Goal: Transaction & Acquisition: Connect Pixel

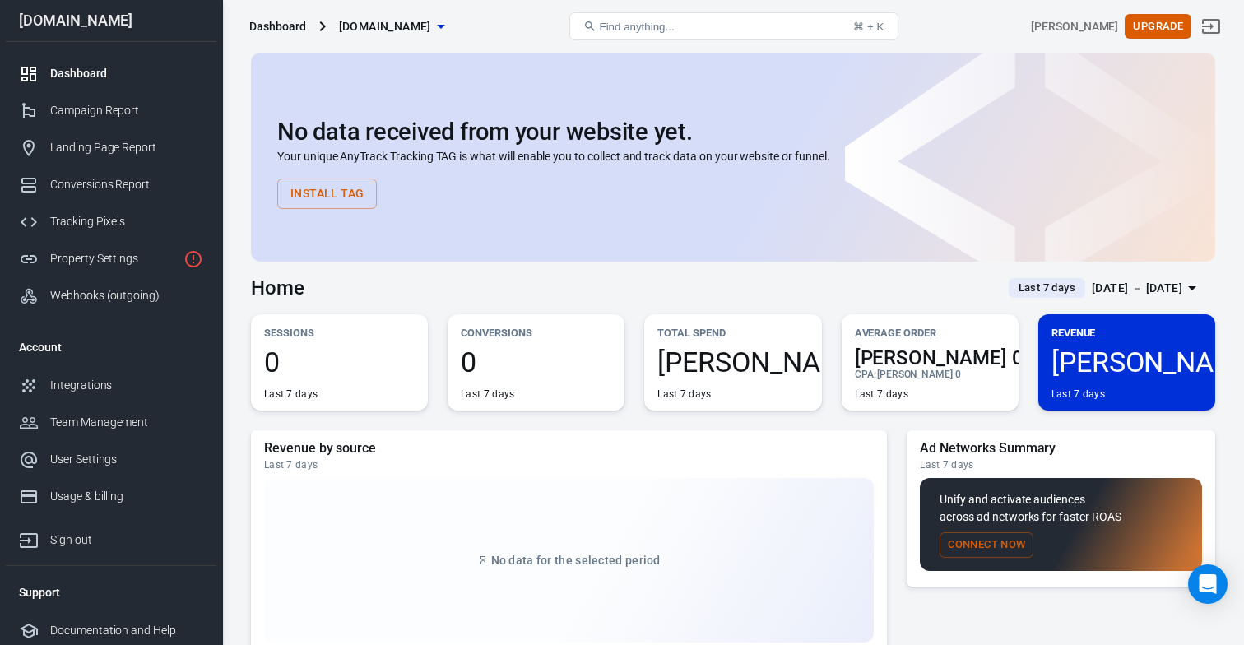
click at [607, 293] on div "Home Last 7 days [DATE] － [DATE]" at bounding box center [733, 282] width 964 height 40
click at [104, 228] on div "Tracking Pixels" at bounding box center [126, 221] width 153 height 17
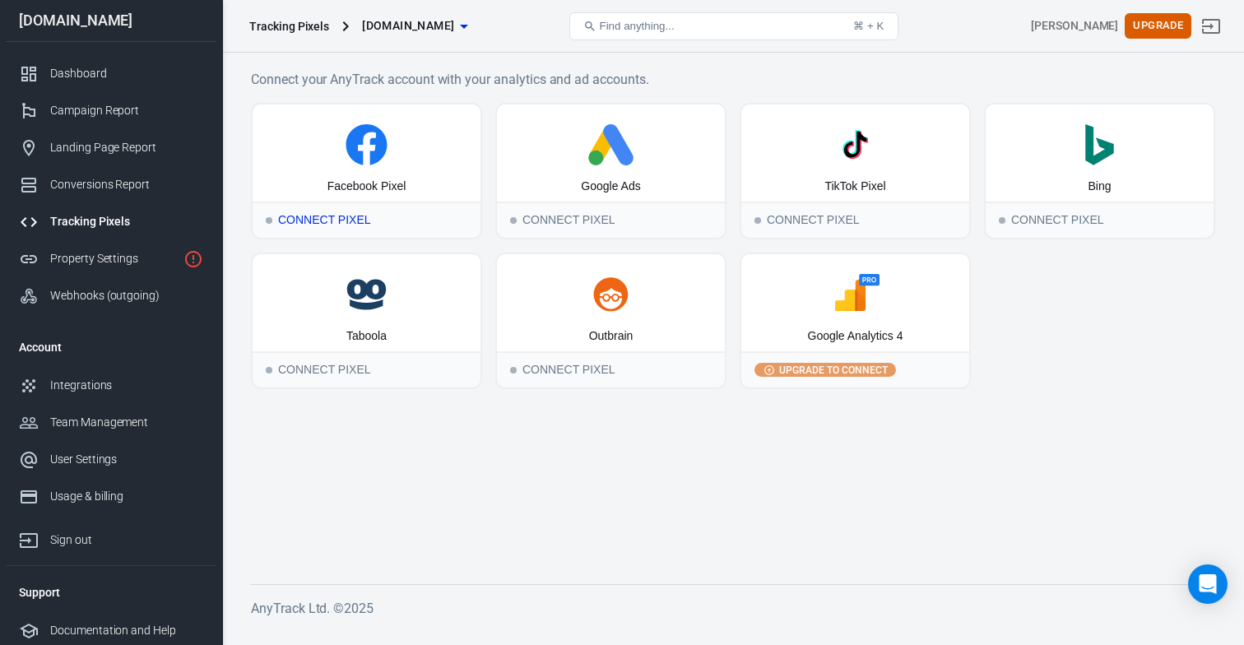
click at [380, 220] on div "Connect Pixel" at bounding box center [367, 220] width 228 height 36
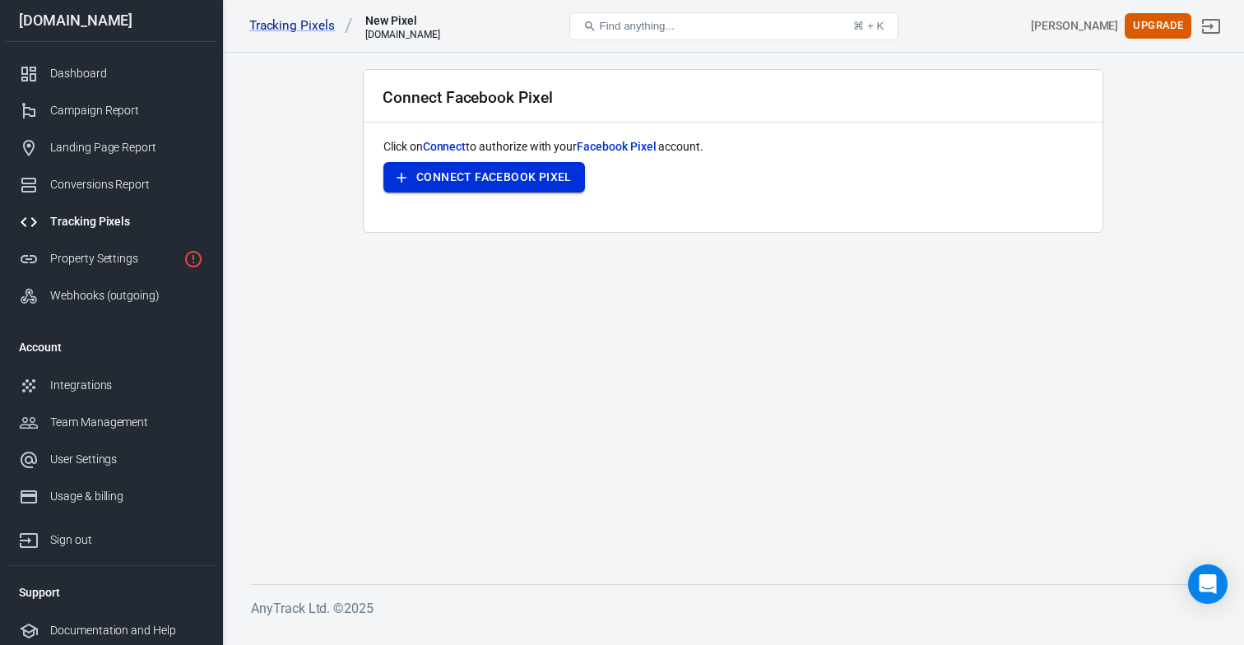
click at [471, 175] on button "Connect Facebook Pixel" at bounding box center [484, 177] width 202 height 30
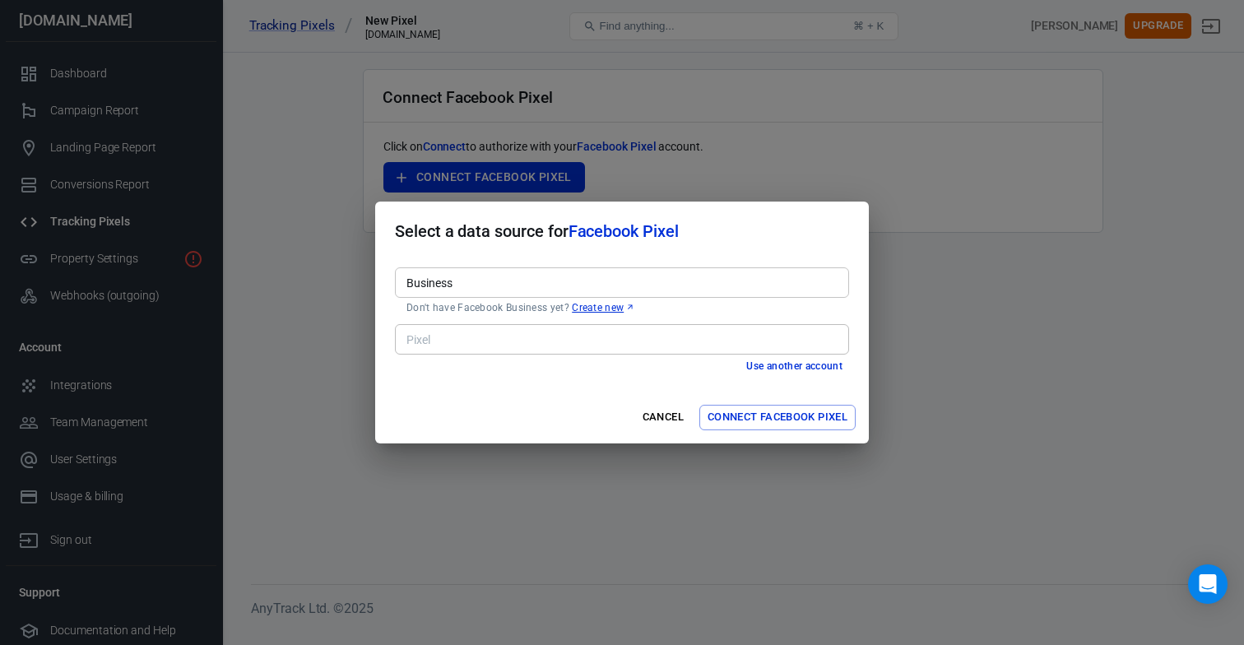
click at [577, 288] on input "Business" at bounding box center [621, 282] width 442 height 21
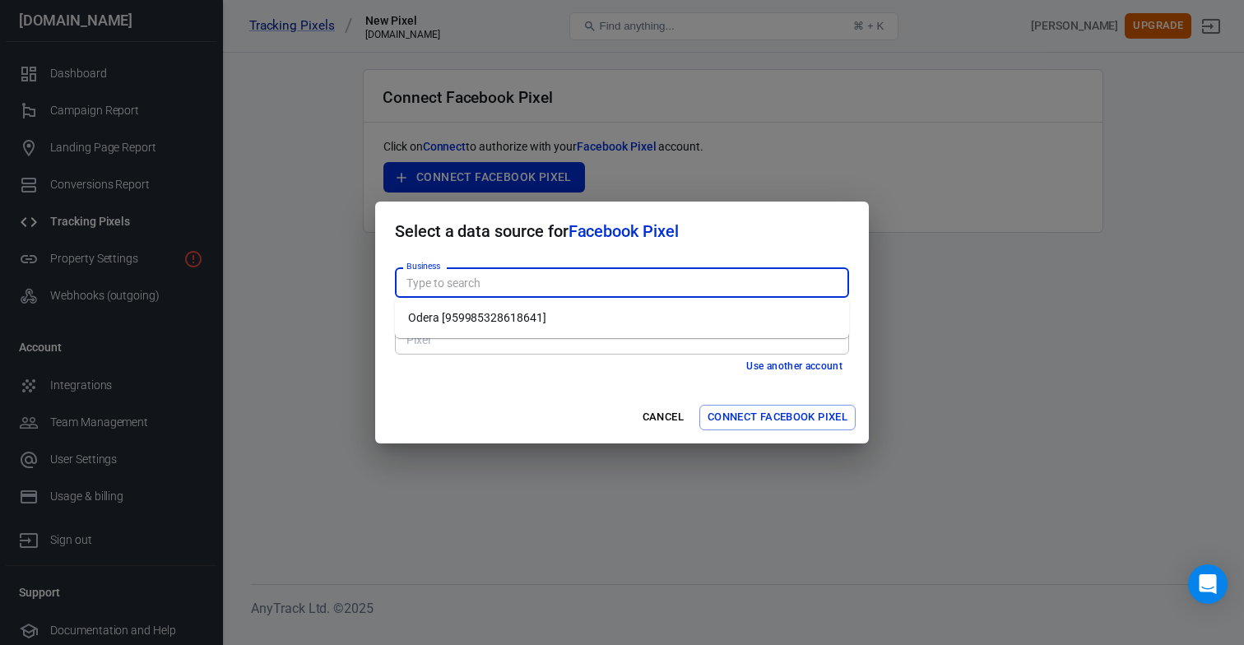
click at [555, 318] on li "Odera [959985328618641]" at bounding box center [622, 317] width 454 height 27
type input "Odera [959985328618641]"
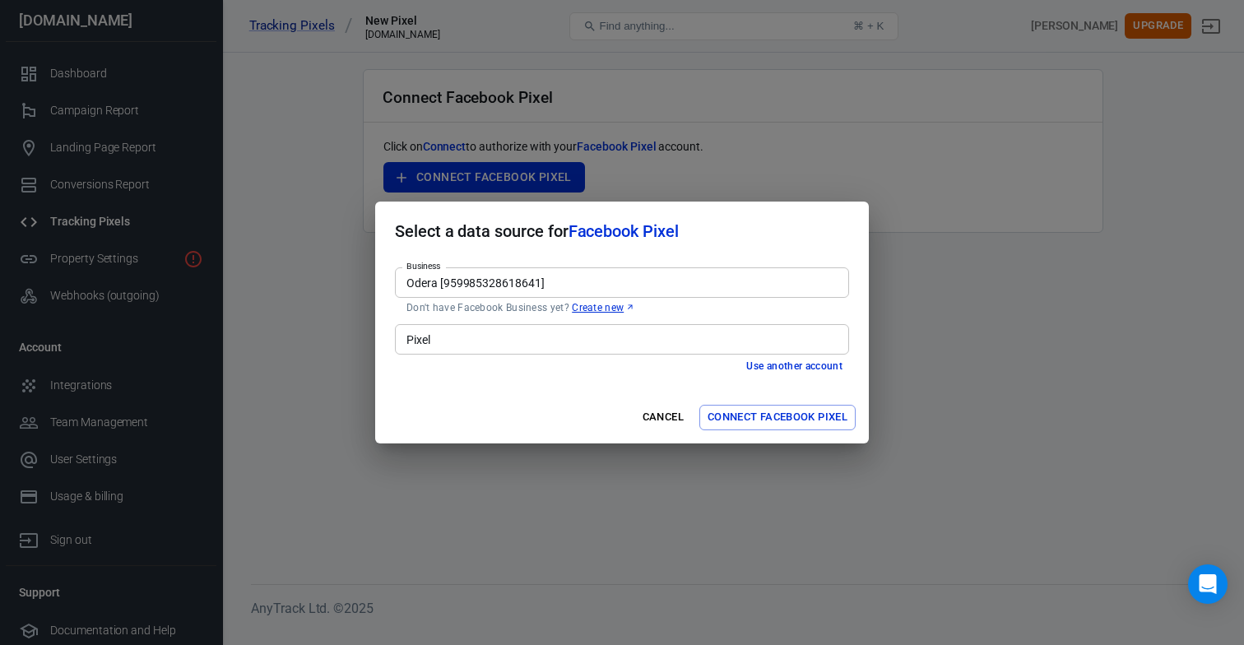
click at [460, 339] on input "Pixel" at bounding box center [621, 339] width 442 height 21
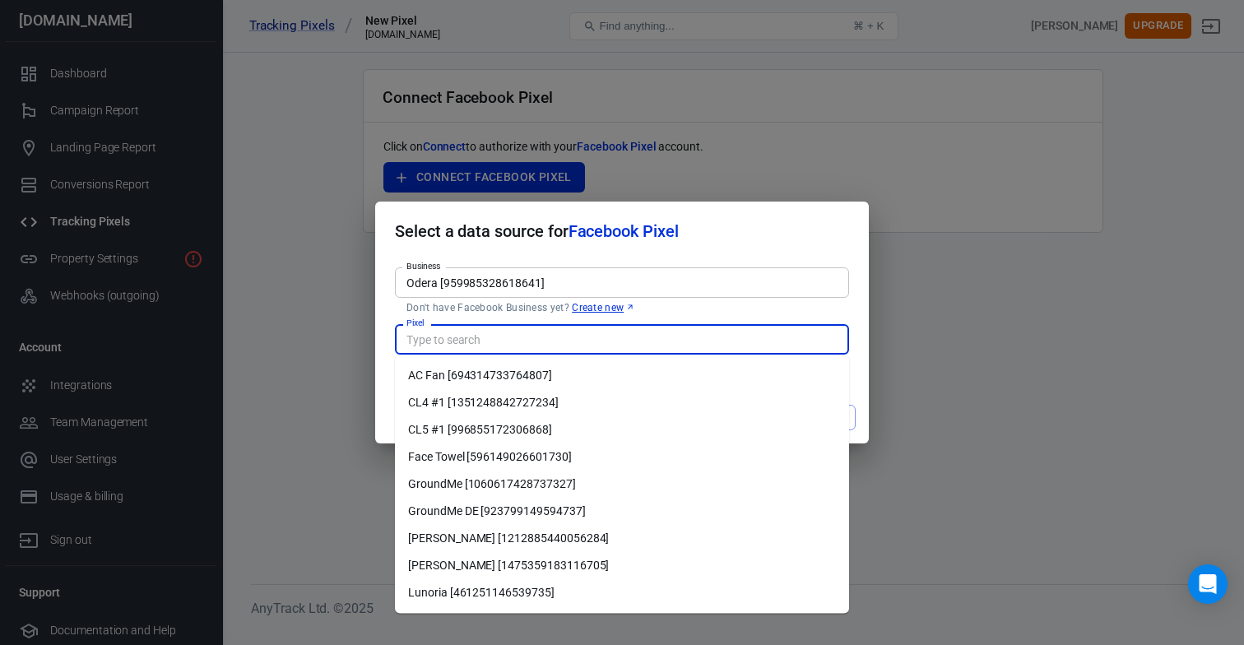
click at [460, 339] on input "Pixel" at bounding box center [621, 339] width 442 height 21
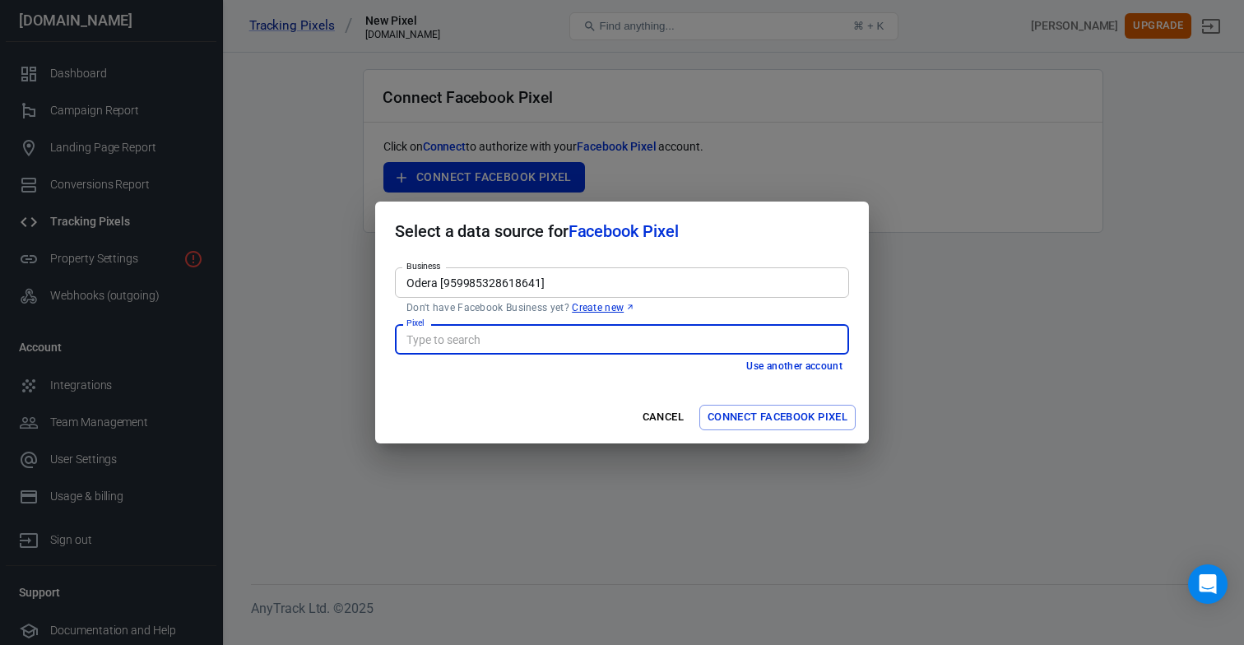
click at [460, 339] on input "Pixel" at bounding box center [621, 339] width 442 height 21
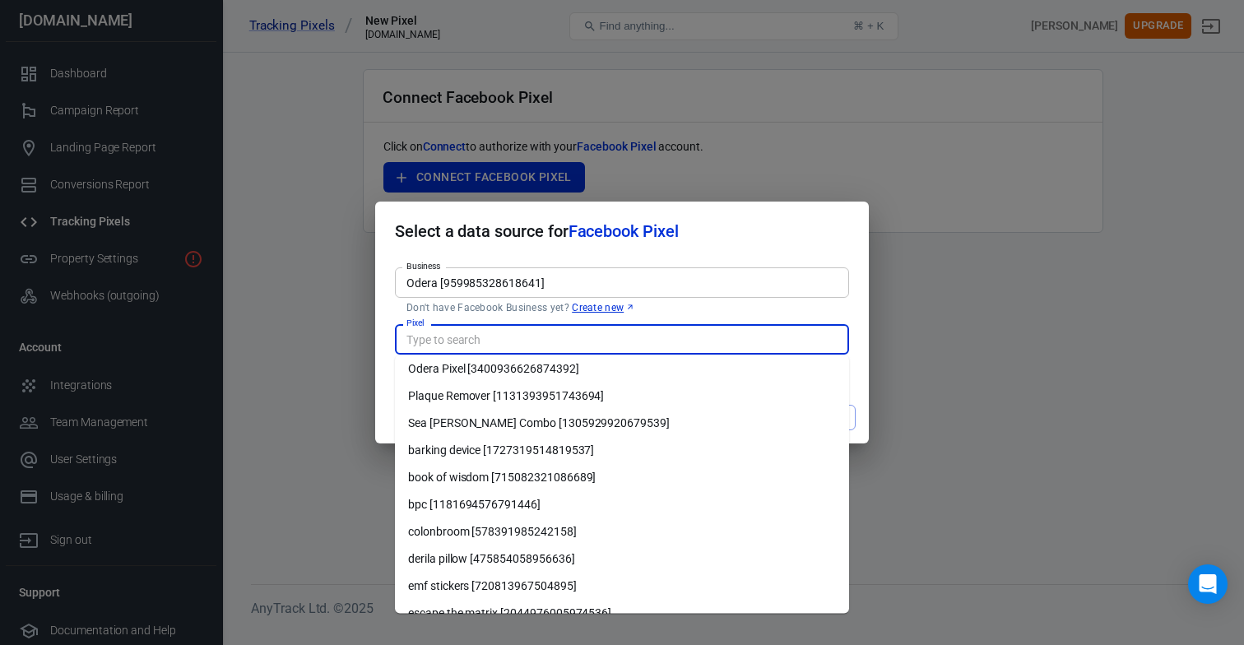
scroll to position [366, 0]
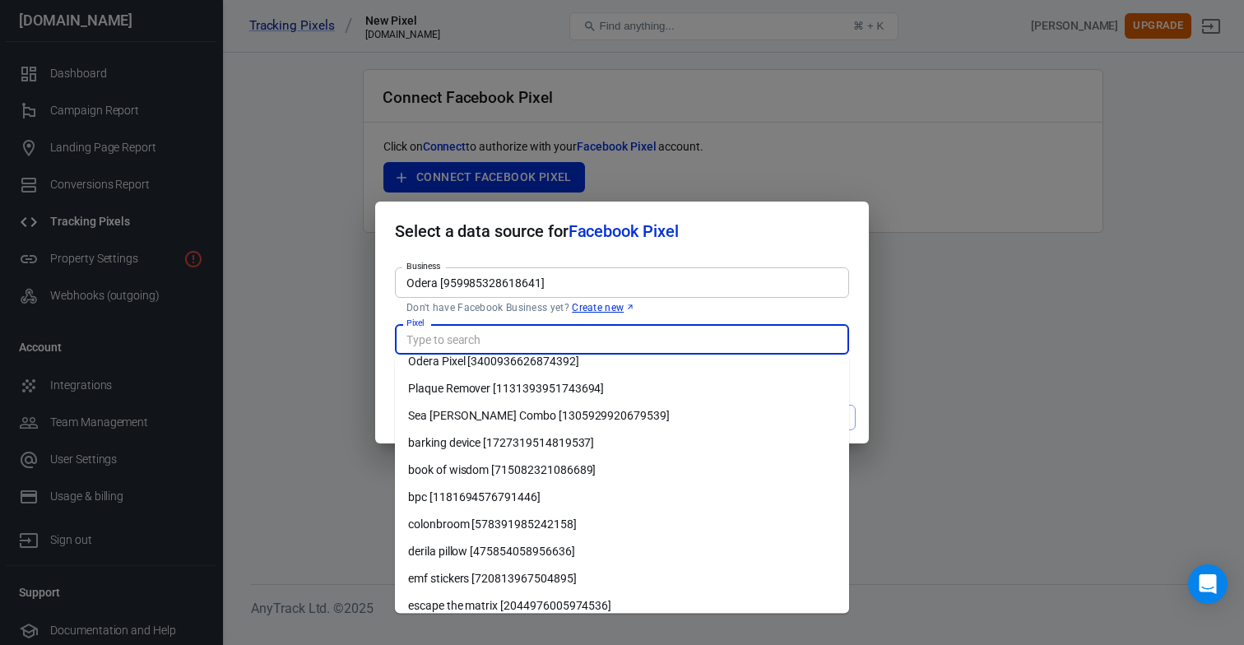
click at [471, 439] on li "barking device [1727319514819537]" at bounding box center [622, 443] width 454 height 27
type input "barking device [1727319514819537]"
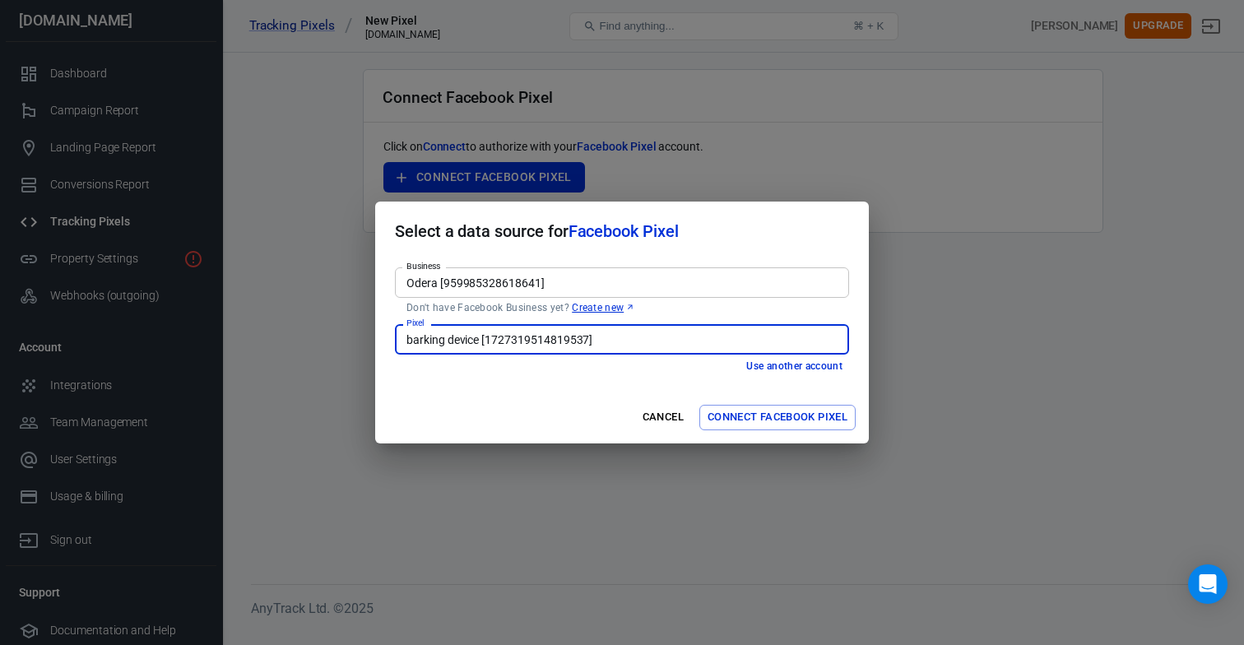
click at [761, 415] on button "Connect Facebook Pixel" at bounding box center [777, 418] width 156 height 26
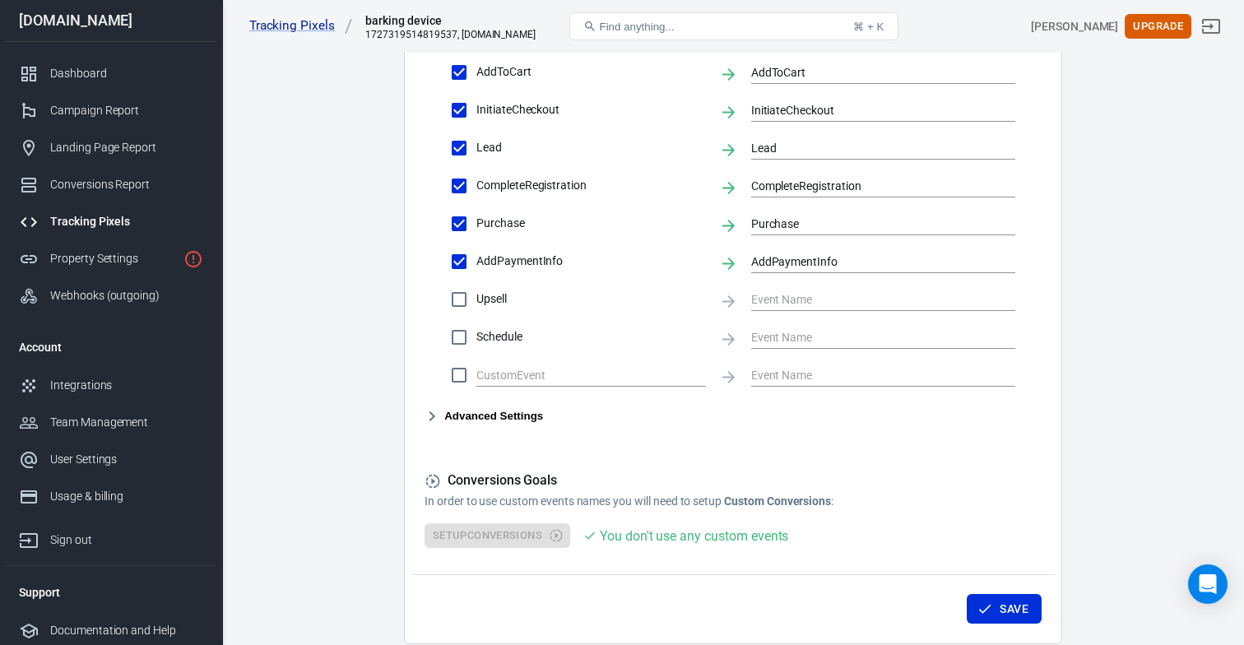
scroll to position [806, 0]
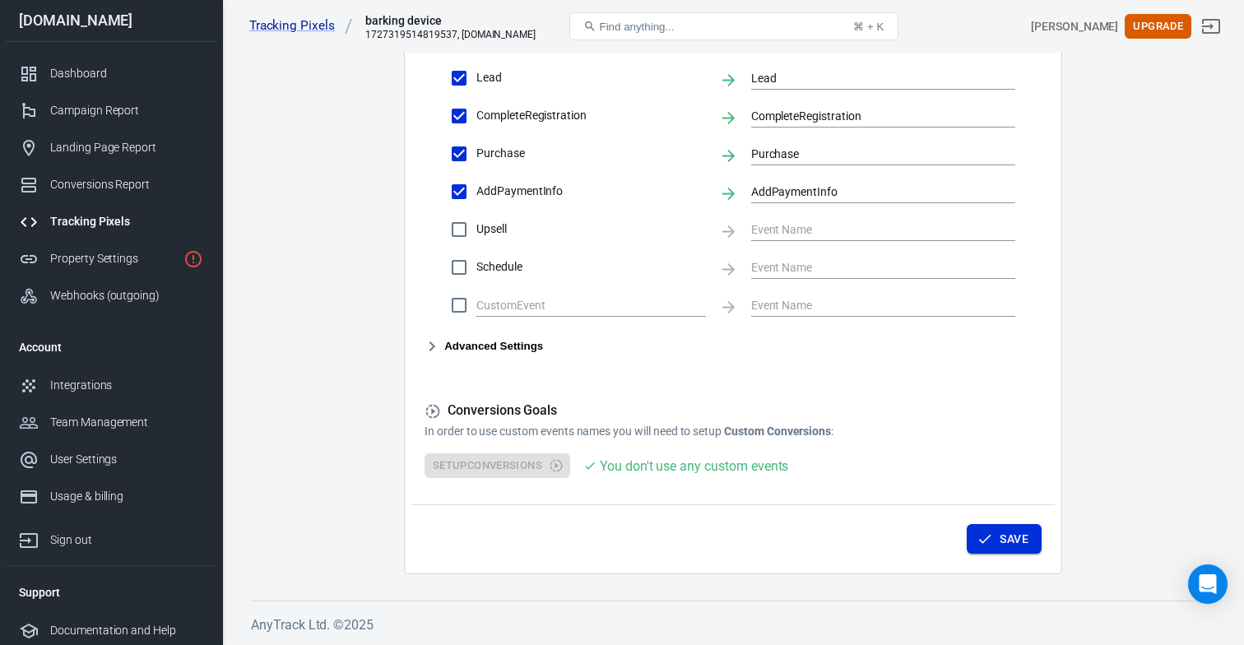
click at [1002, 542] on button "Save" at bounding box center [1004, 539] width 75 height 30
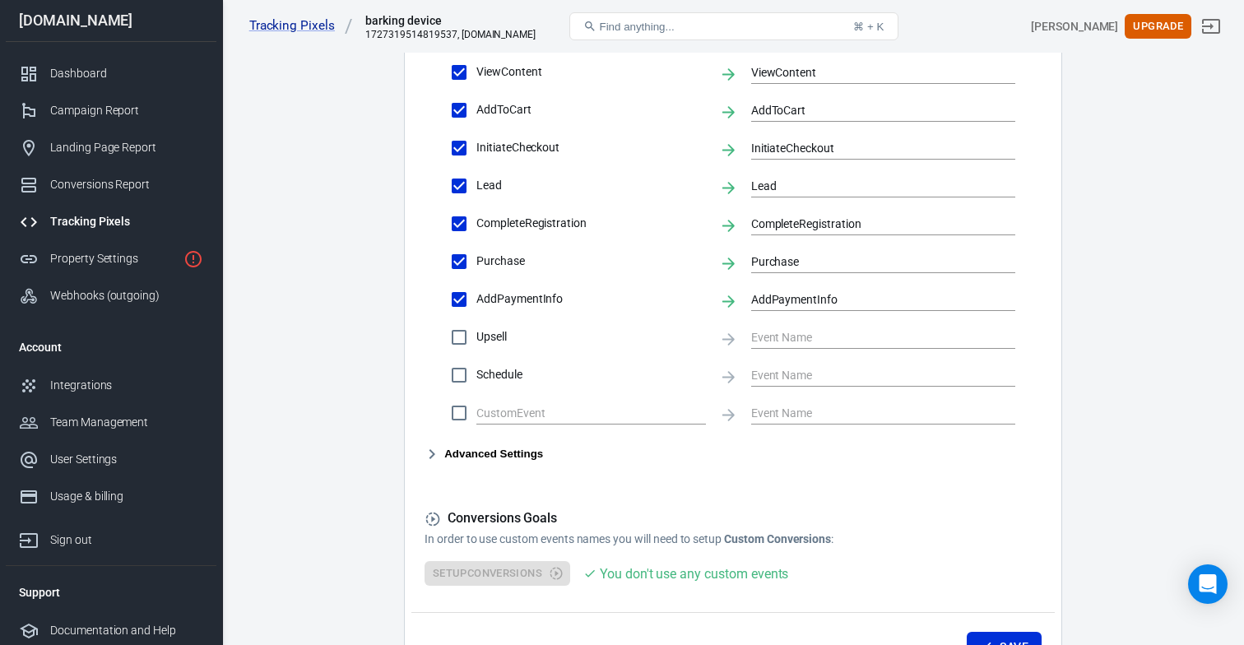
scroll to position [751, 0]
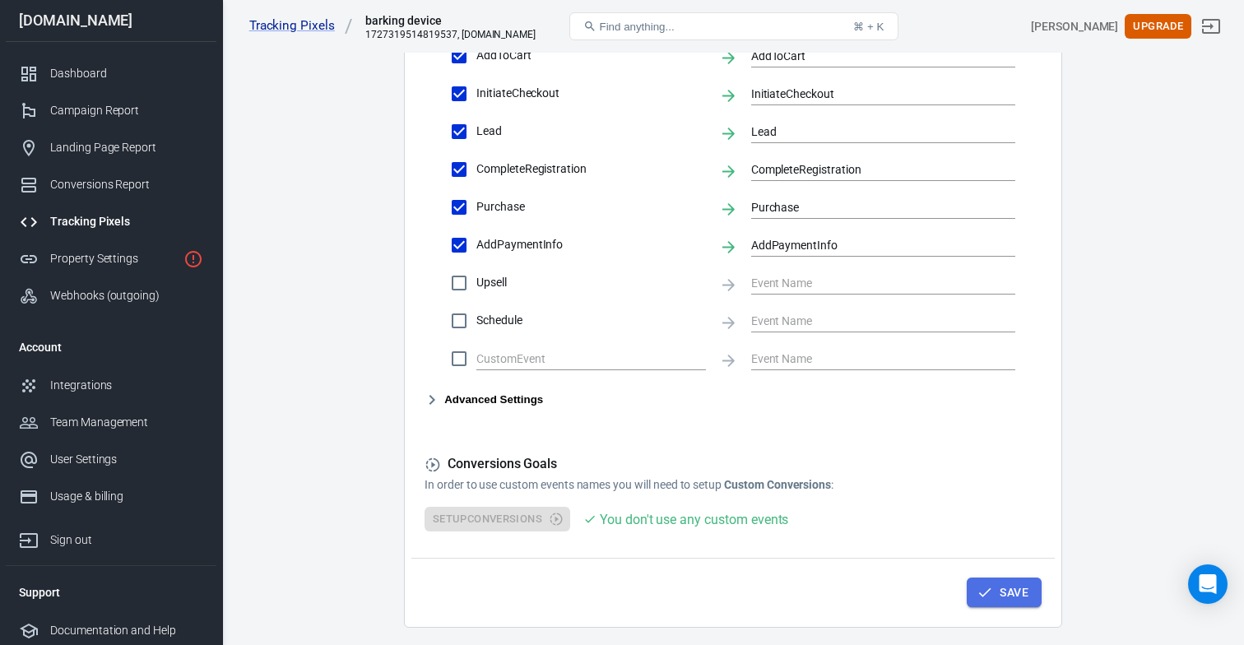
click at [1005, 587] on button "Save" at bounding box center [1004, 593] width 75 height 30
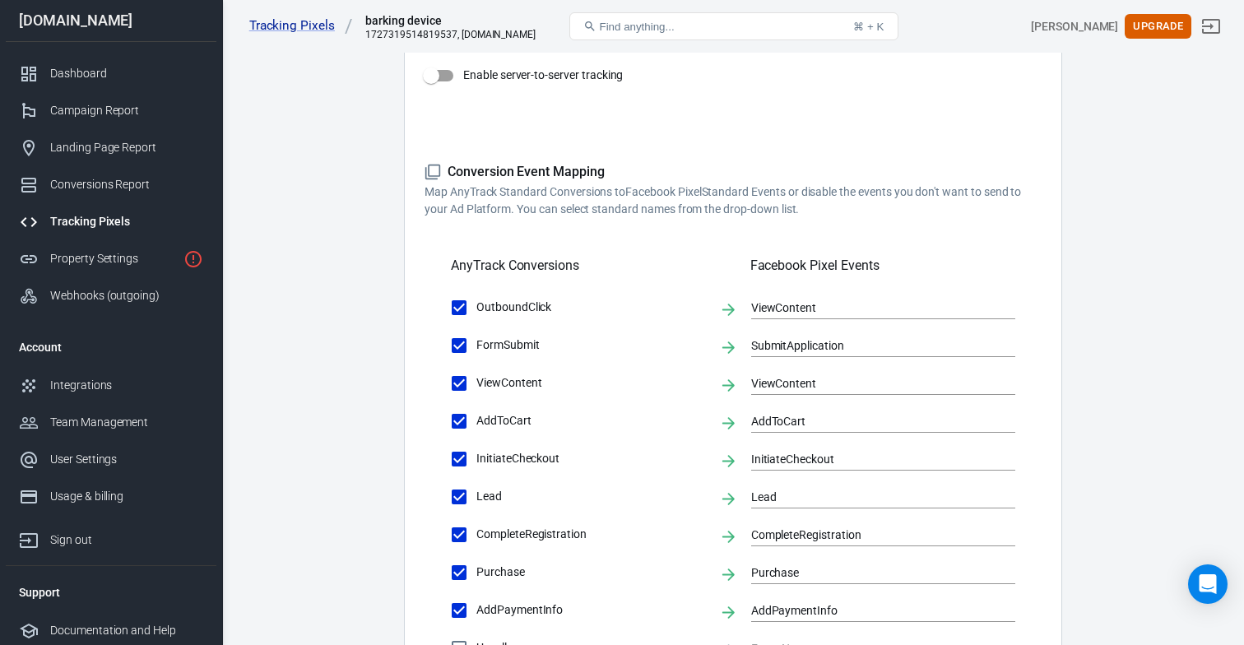
scroll to position [0, 0]
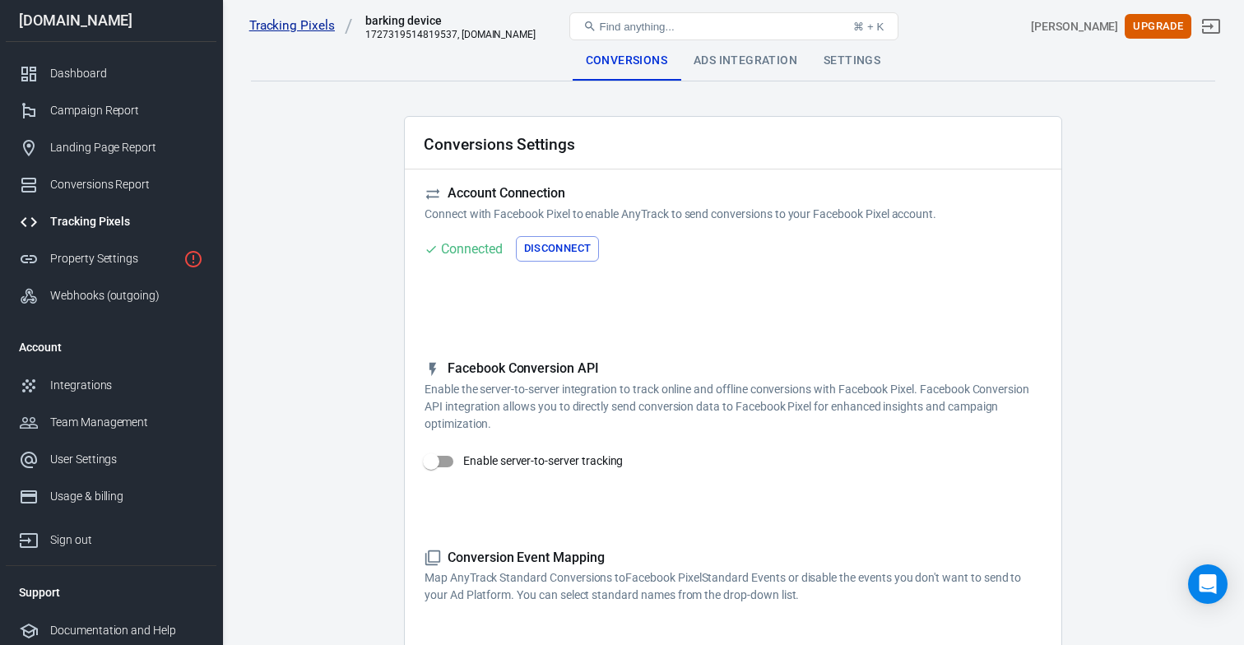
click at [289, 30] on link "Tracking Pixels" at bounding box center [301, 25] width 104 height 17
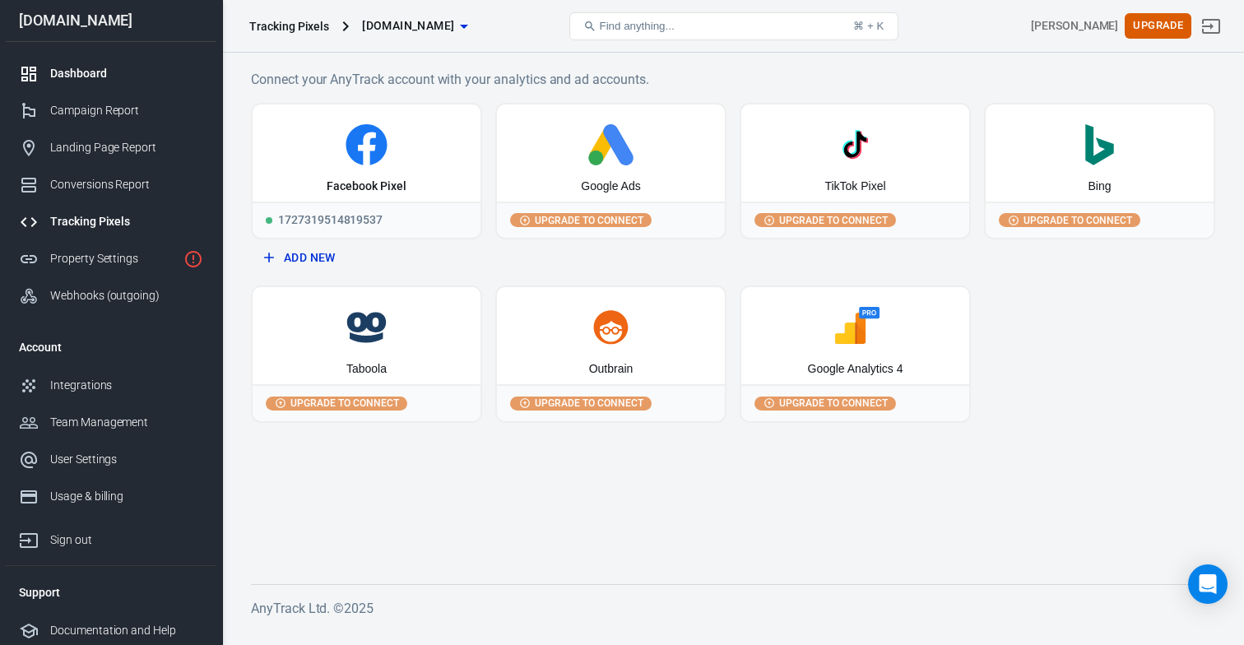
click at [90, 84] on link "Dashboard" at bounding box center [111, 73] width 211 height 37
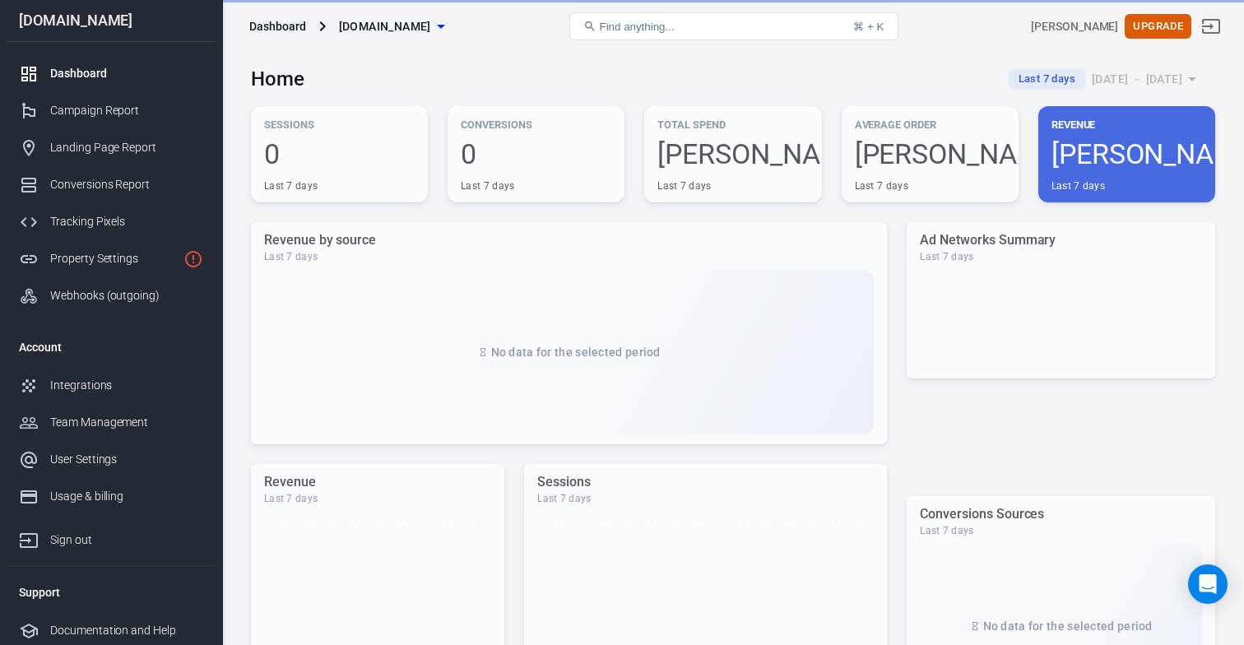
click at [591, 209] on main "Home Last 7 days [DATE] － [DATE] Sessions Total website's sessions in the curre…" at bounding box center [733, 553] width 964 height 1000
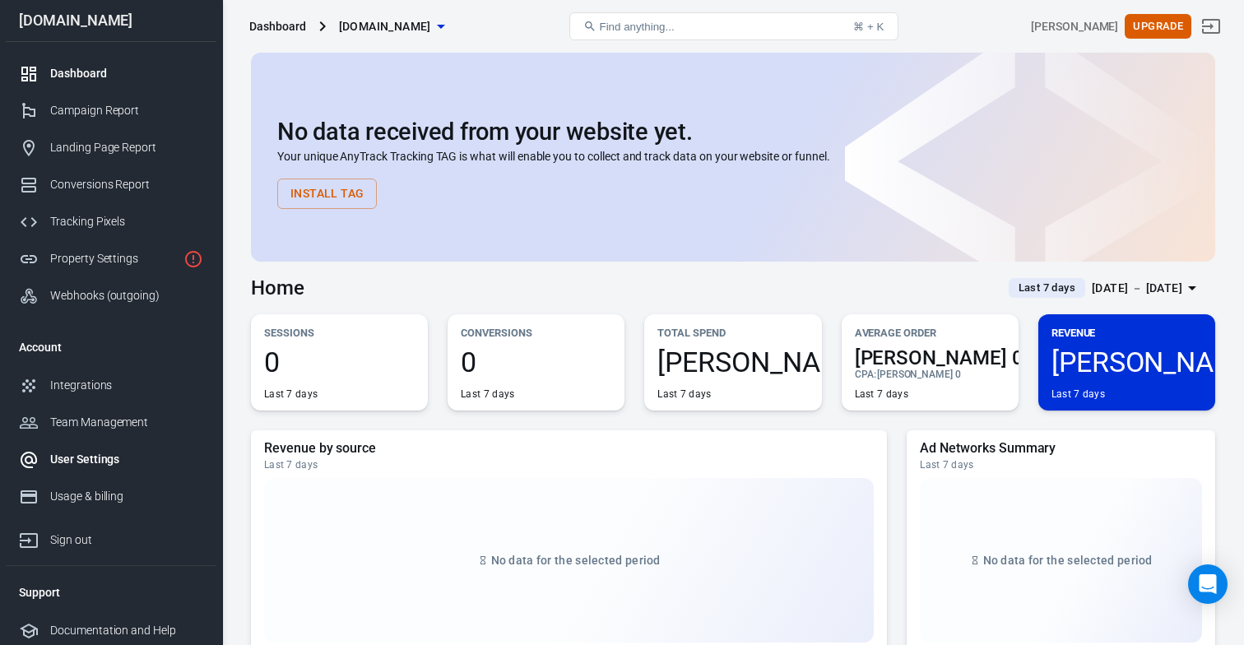
click at [86, 462] on div "User Settings" at bounding box center [126, 459] width 153 height 17
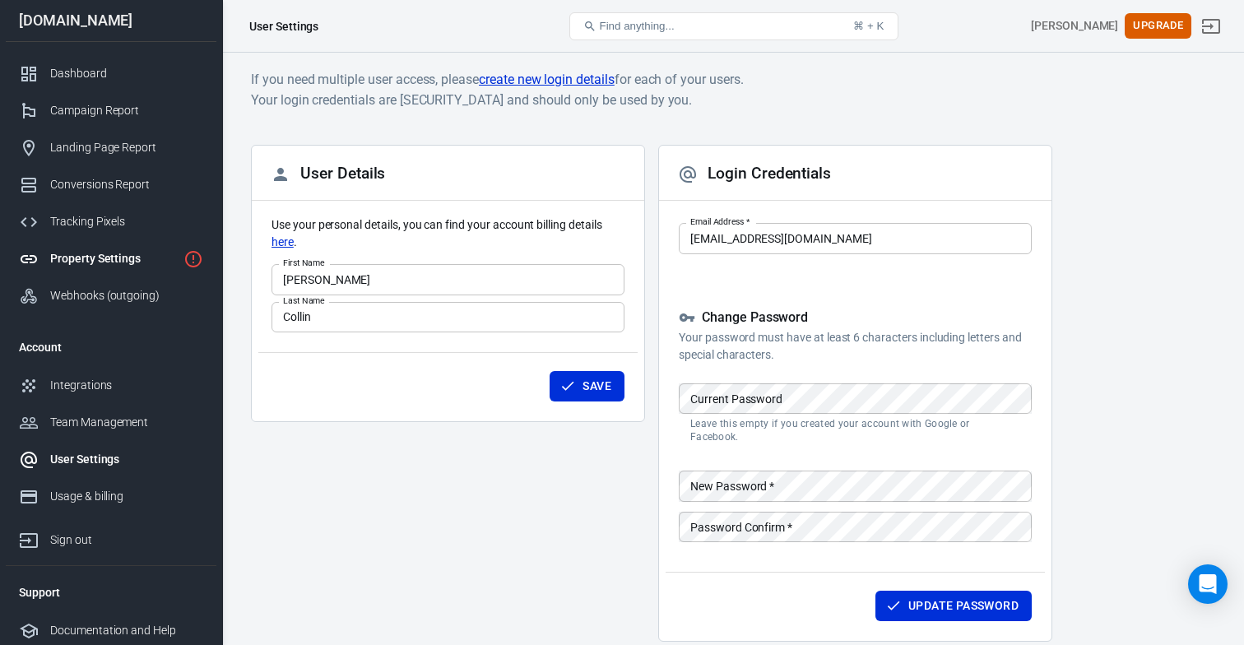
click at [93, 262] on div "Property Settings" at bounding box center [113, 258] width 127 height 17
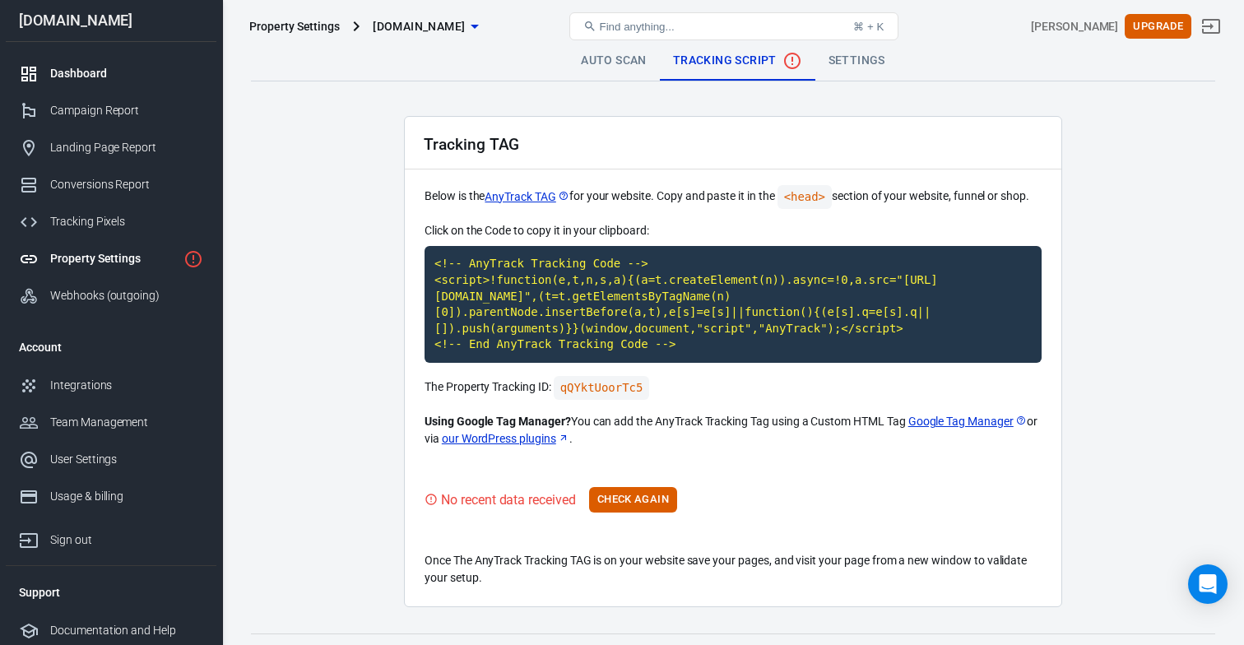
click at [88, 70] on div "Dashboard" at bounding box center [126, 73] width 153 height 17
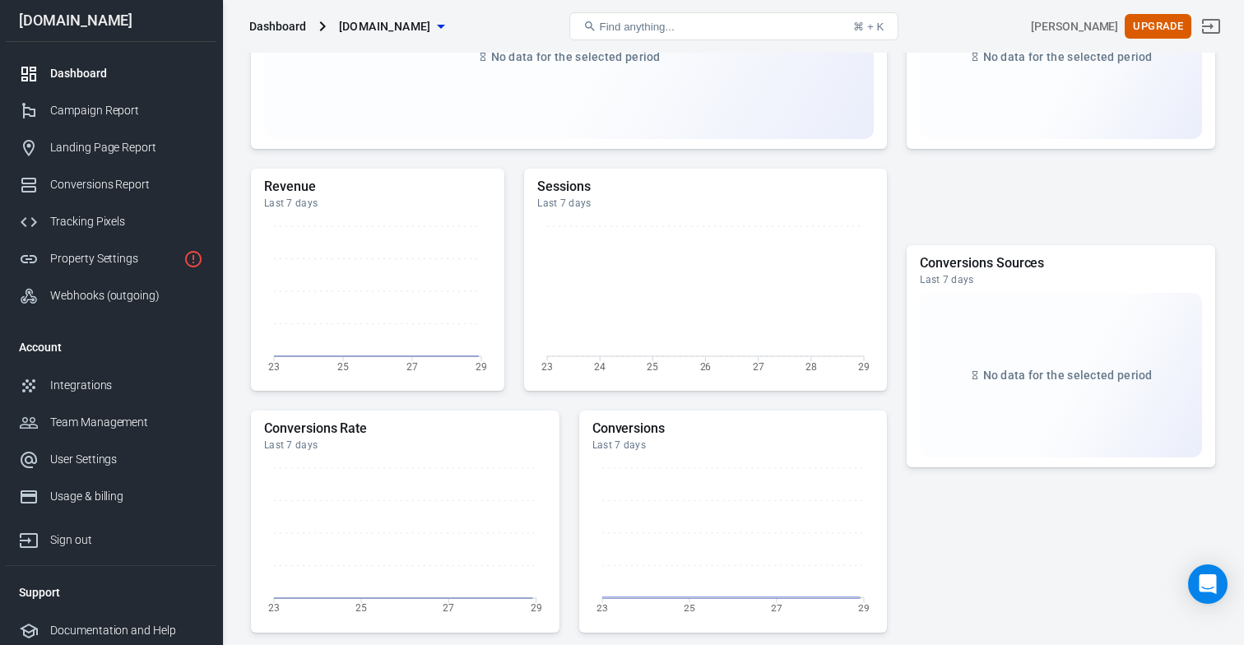
scroll to position [687, 0]
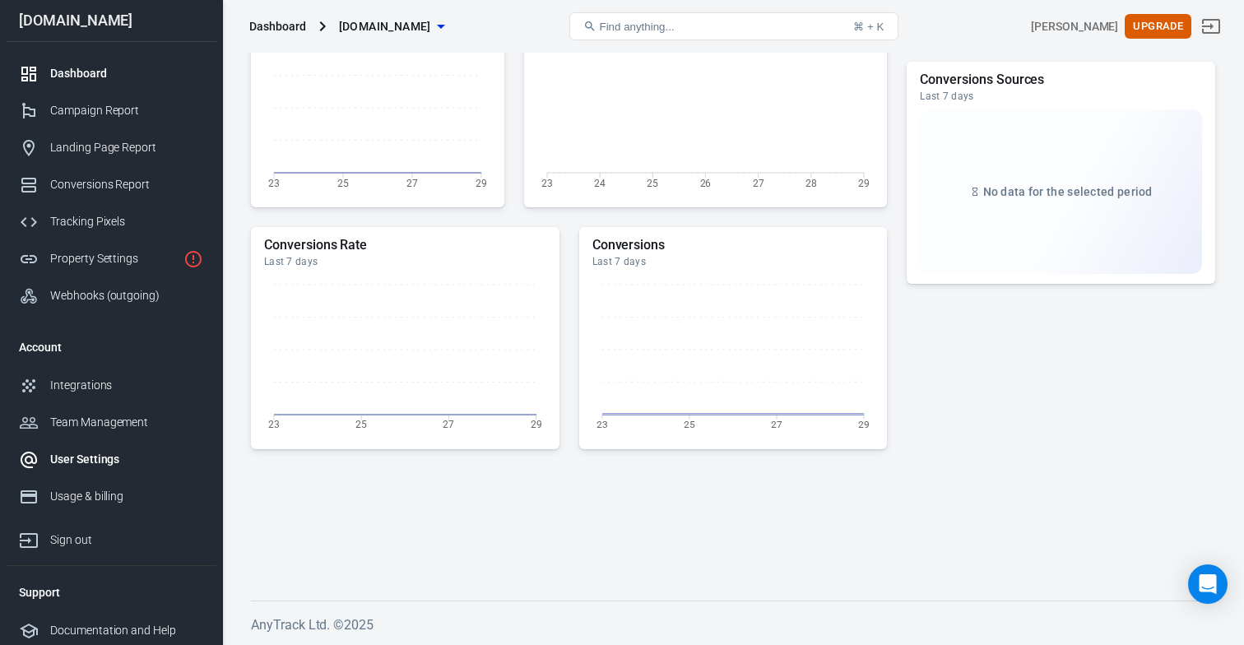
click at [89, 462] on div "User Settings" at bounding box center [126, 459] width 153 height 17
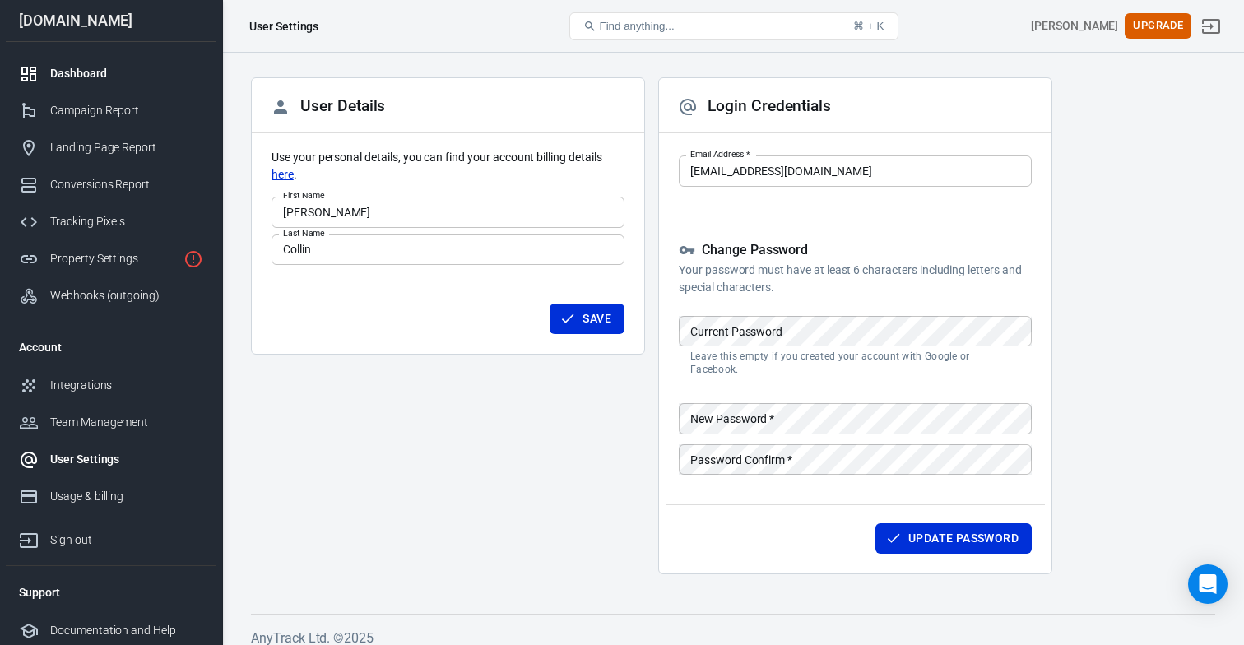
click at [95, 67] on div "Dashboard" at bounding box center [126, 73] width 153 height 17
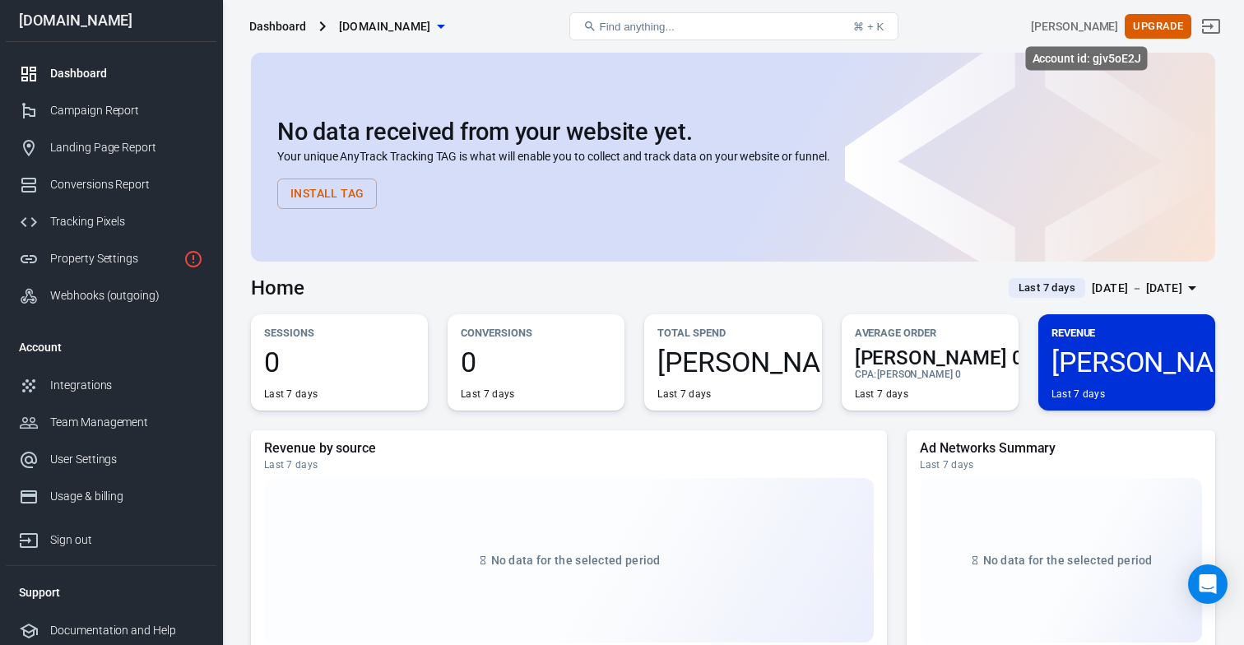
click at [1088, 27] on div "[PERSON_NAME]" at bounding box center [1074, 26] width 87 height 17
click at [422, 21] on span "[DOMAIN_NAME]" at bounding box center [385, 26] width 92 height 21
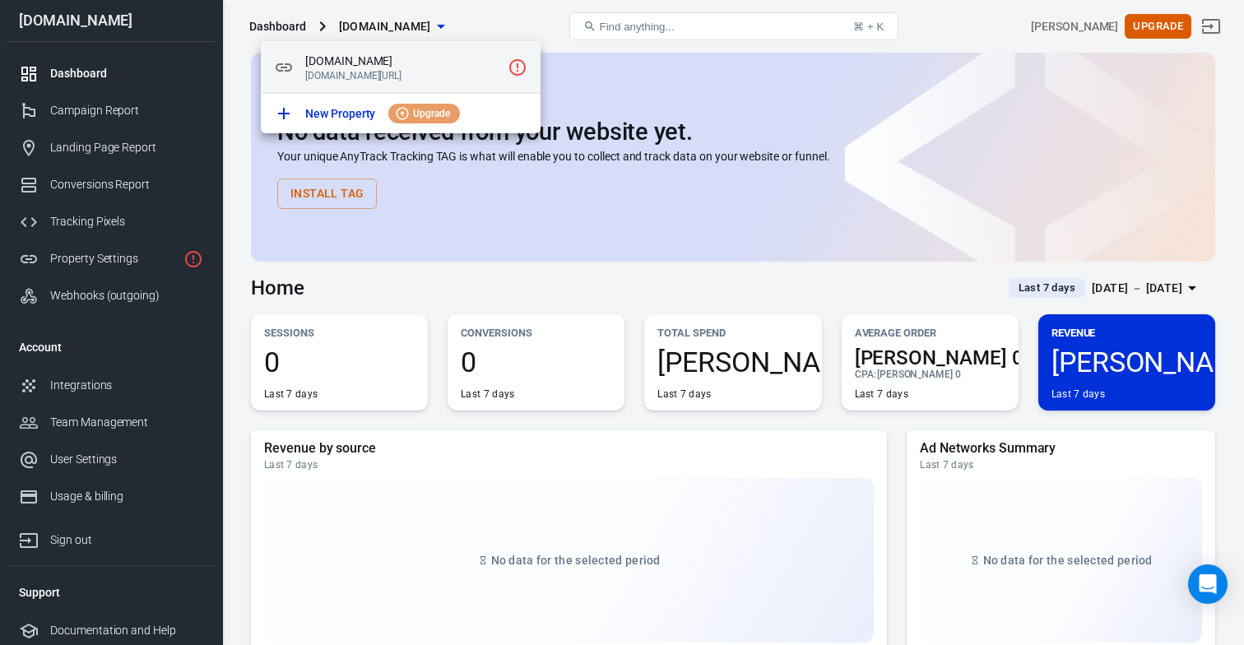
click at [413, 75] on p "[DOMAIN_NAME][URL]" at bounding box center [403, 76] width 196 height 12
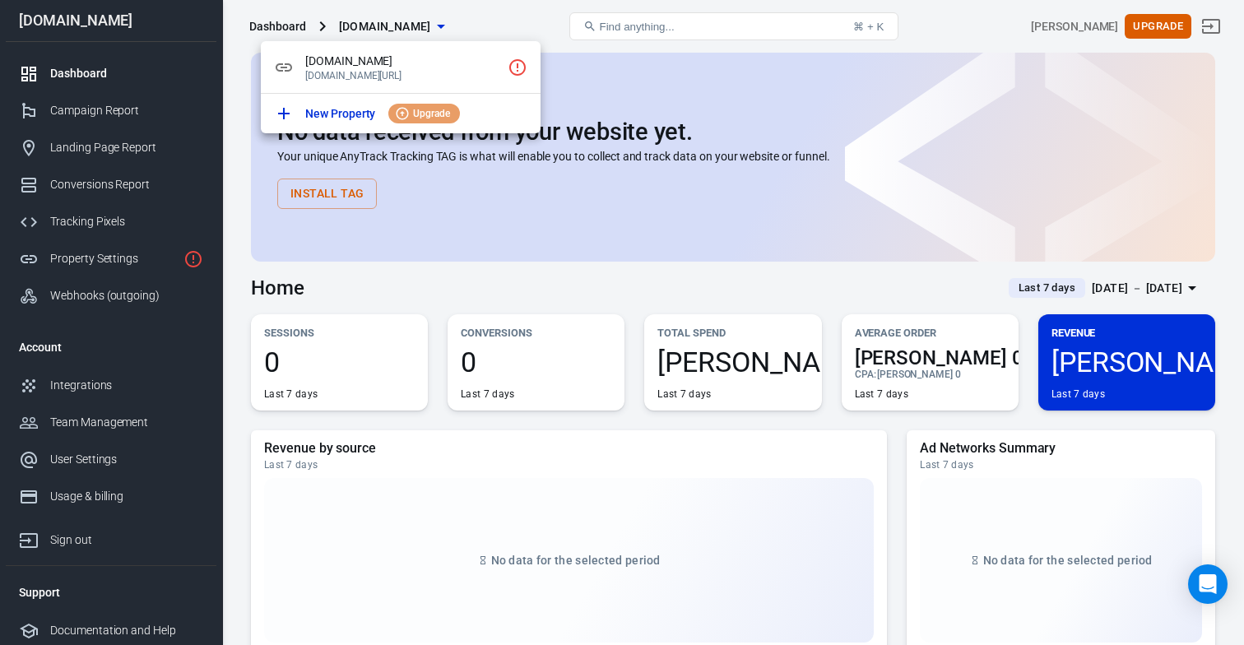
click at [143, 273] on div at bounding box center [622, 322] width 1244 height 645
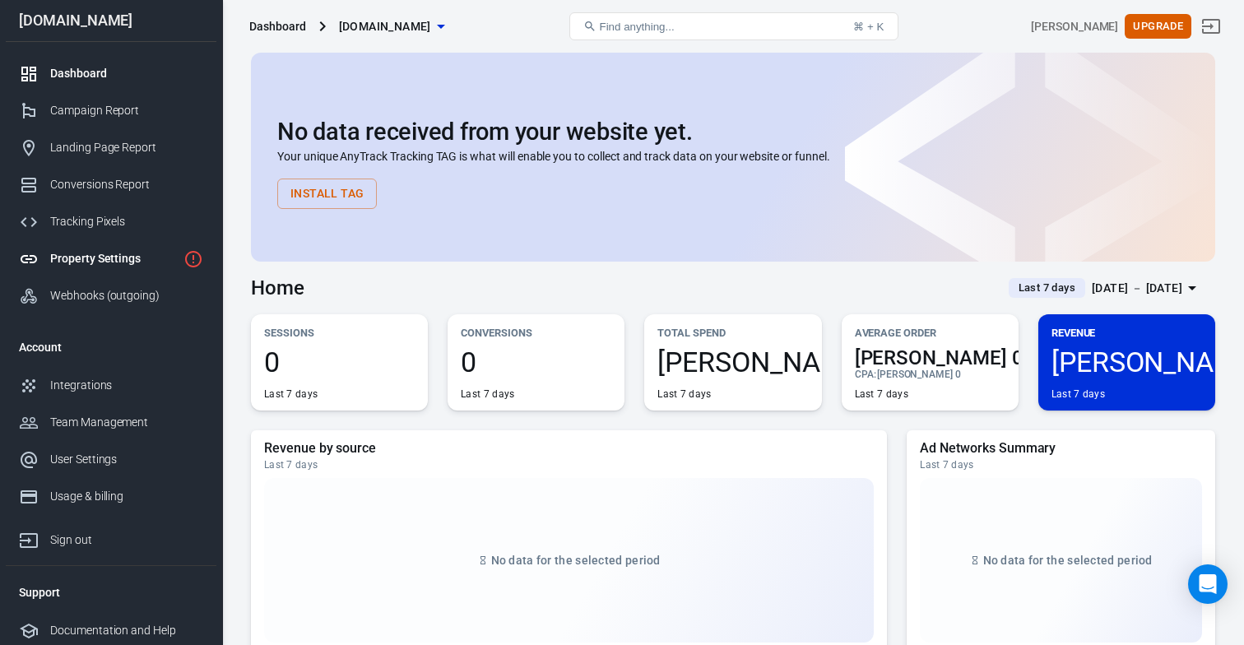
click at [84, 258] on div "Property Settings" at bounding box center [113, 258] width 127 height 17
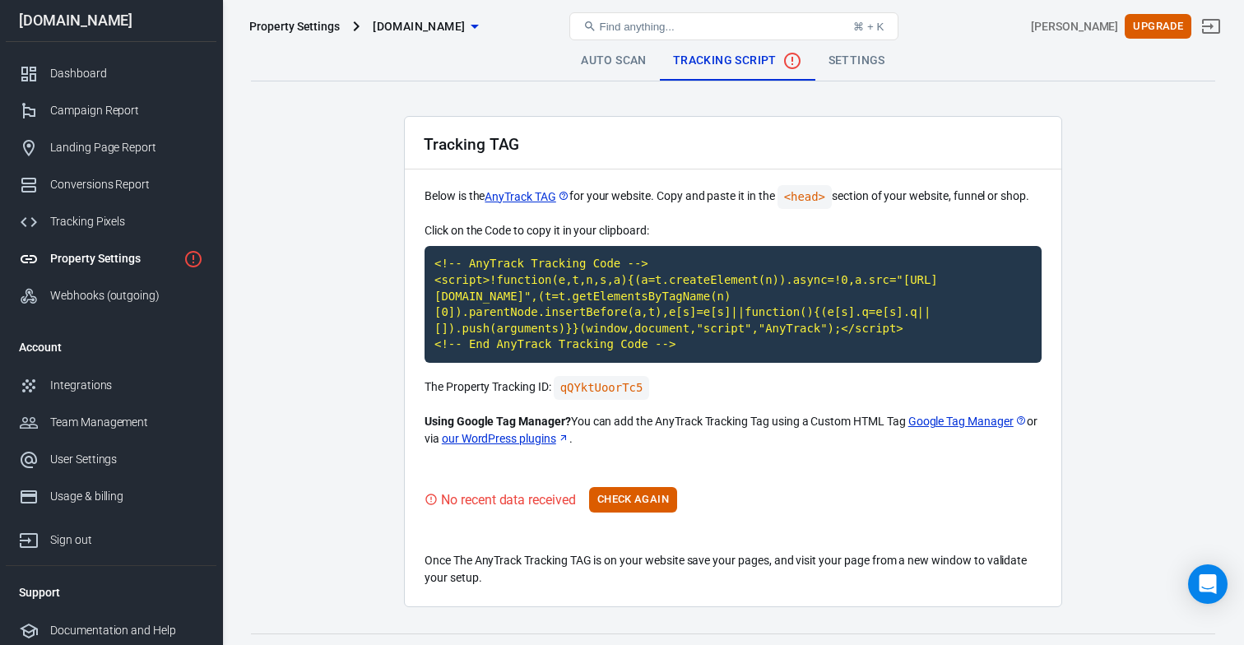
click at [357, 299] on main "Auto Scan Tracking Script Settings Tracking TAG Below is the AnyTrack TAG for y…" at bounding box center [733, 324] width 964 height 566
